Goal: Task Accomplishment & Management: Complete application form

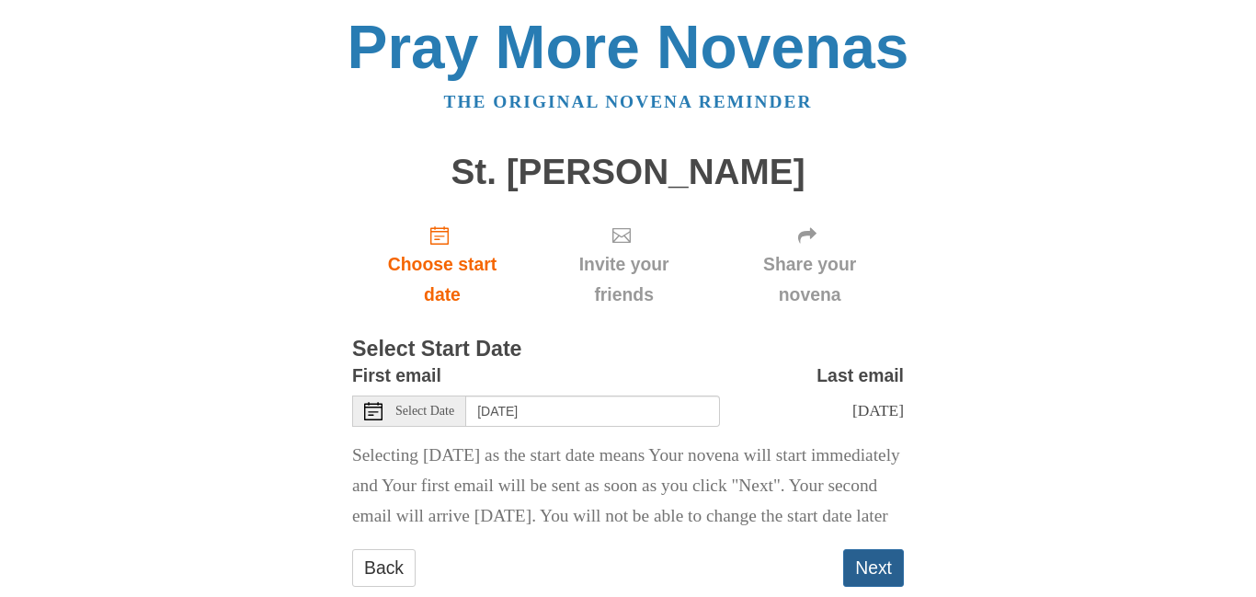
click at [856, 582] on button "Next" at bounding box center [873, 568] width 61 height 38
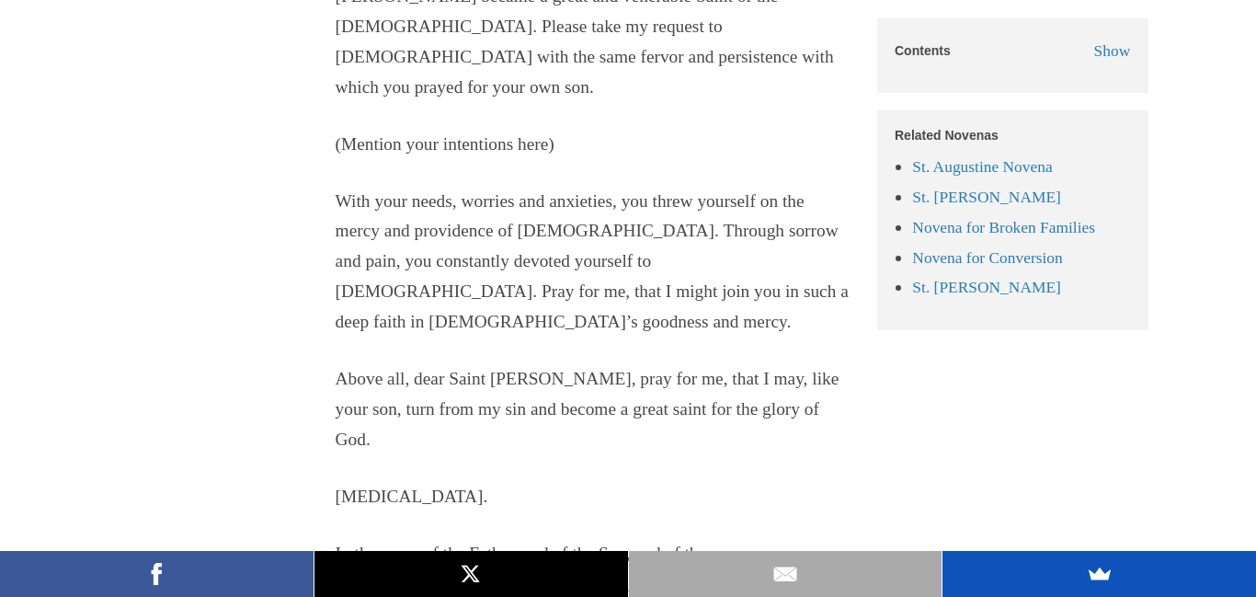
scroll to position [2055, 0]
